Goal: Task Accomplishment & Management: Use online tool/utility

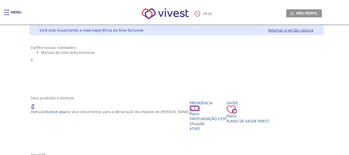
click at [8, 13] on div "Main header" at bounding box center [7, 15] width 6 height 10
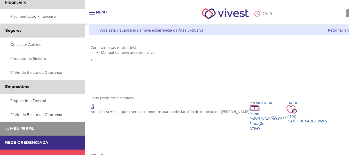
scroll to position [129, 0]
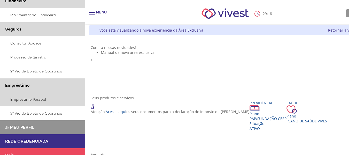
click at [33, 101] on link "Empréstimo Pessoal" at bounding box center [42, 99] width 85 height 14
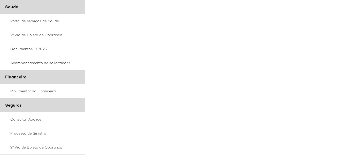
scroll to position [245, 0]
